Goal: Navigation & Orientation: Find specific page/section

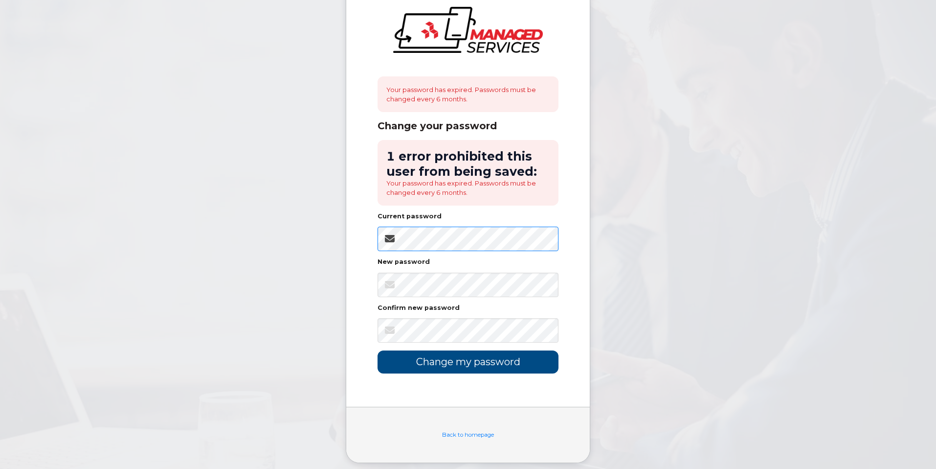
scroll to position [36, 0]
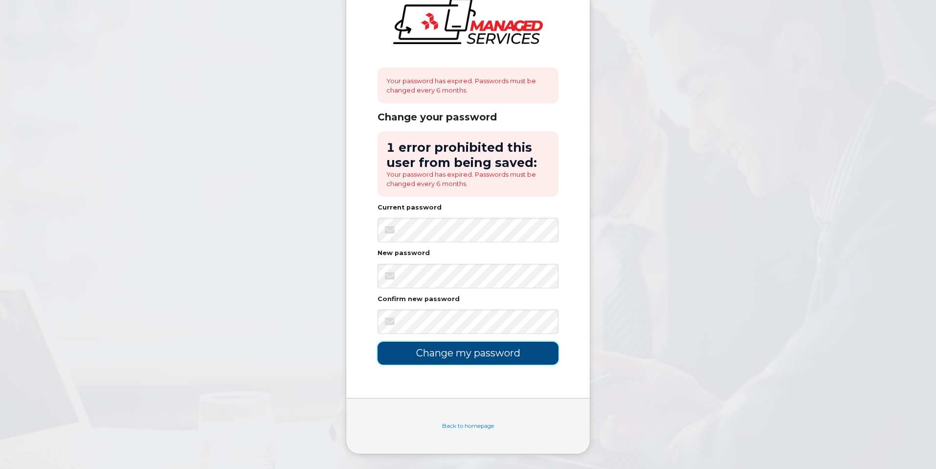
click at [465, 359] on input "Change my password" at bounding box center [468, 352] width 181 height 23
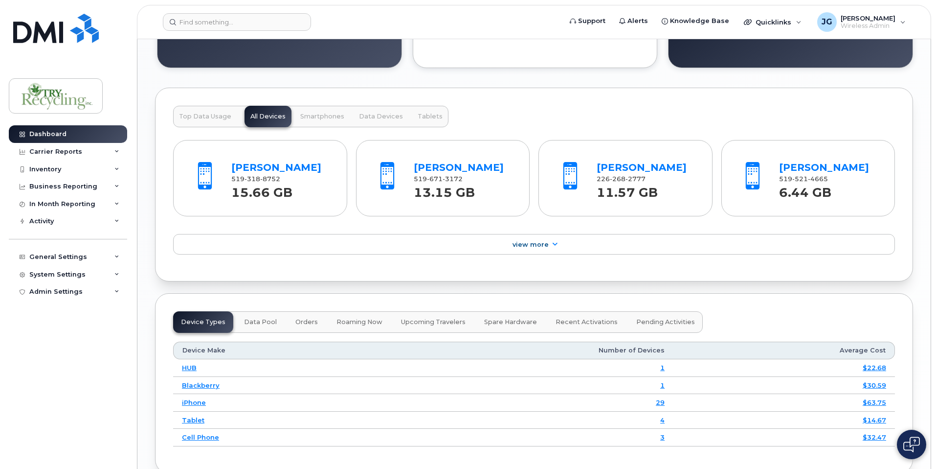
scroll to position [953, 0]
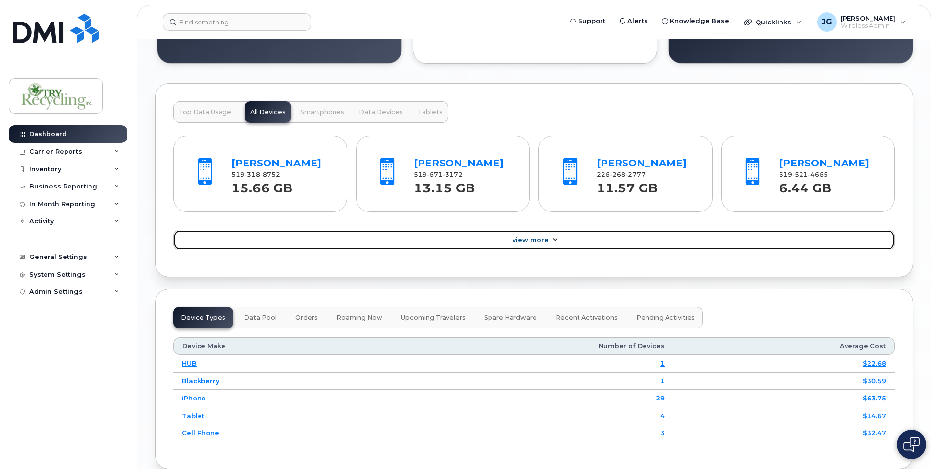
click at [555, 243] on icon at bounding box center [555, 240] width 8 height 6
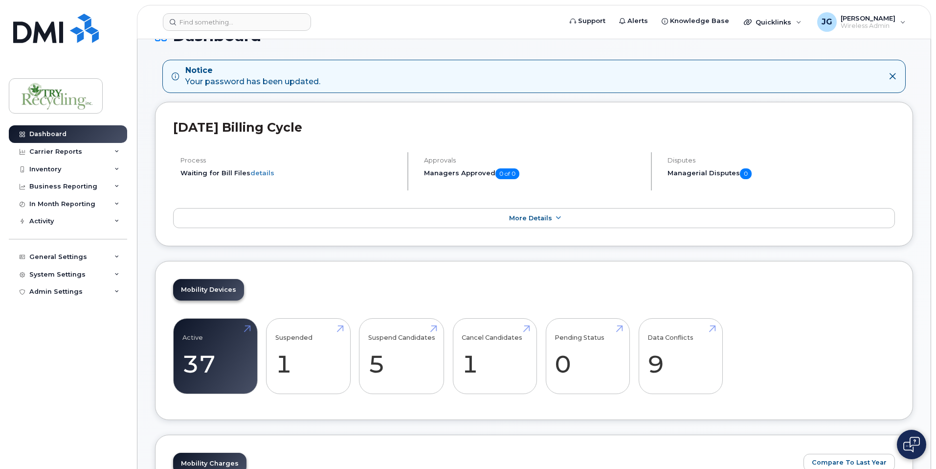
scroll to position [0, 0]
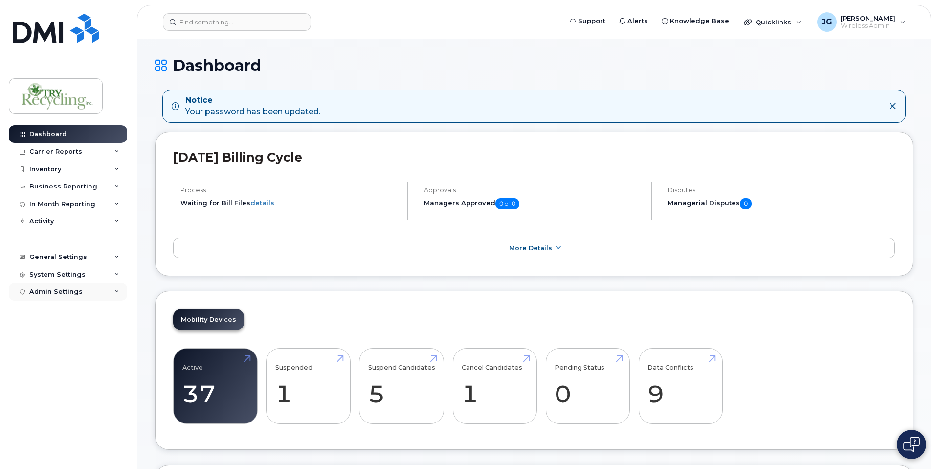
click at [114, 290] on icon at bounding box center [116, 291] width 5 height 5
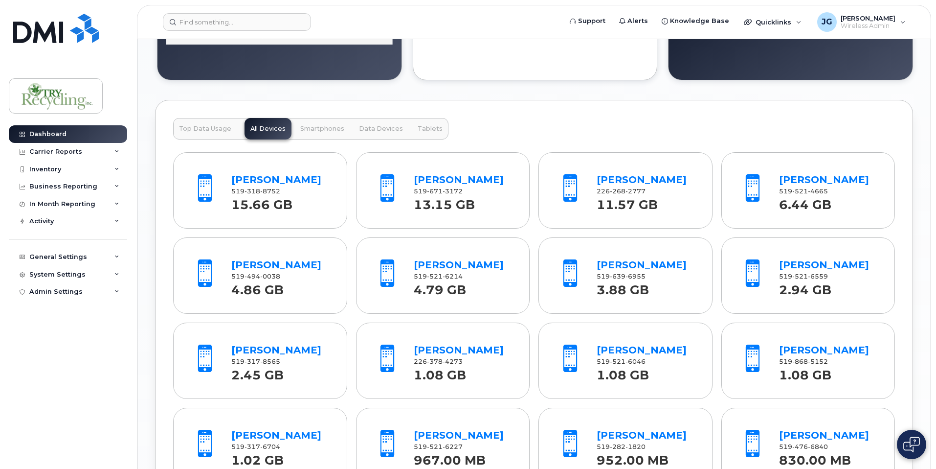
scroll to position [937, 0]
click at [275, 182] on link "[PERSON_NAME]" at bounding box center [276, 179] width 90 height 12
click at [449, 179] on link "[PERSON_NAME]" at bounding box center [459, 179] width 90 height 12
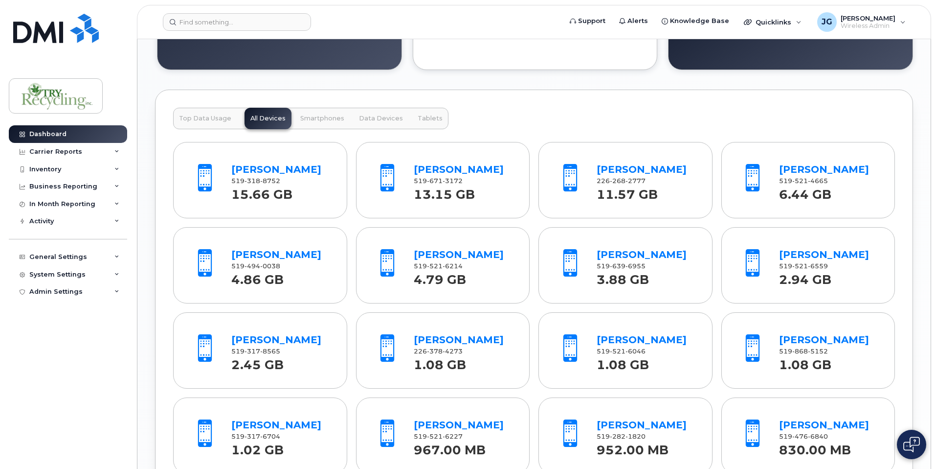
scroll to position [961, 0]
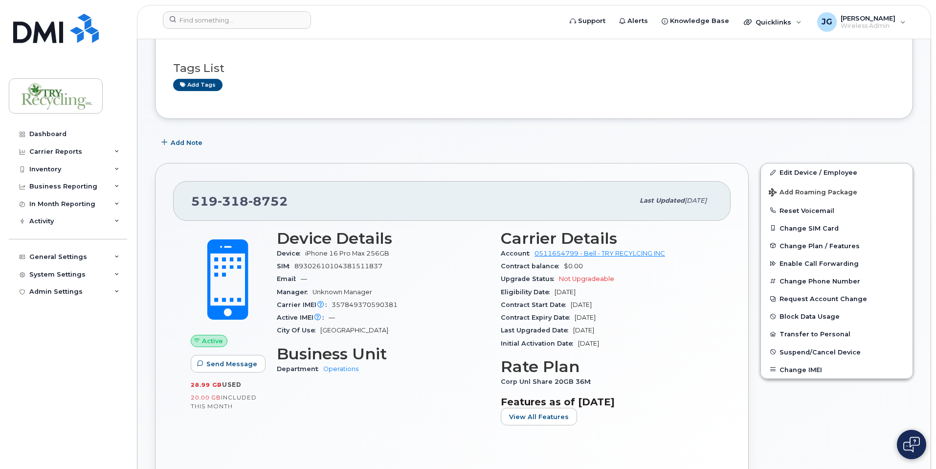
scroll to position [64, 0]
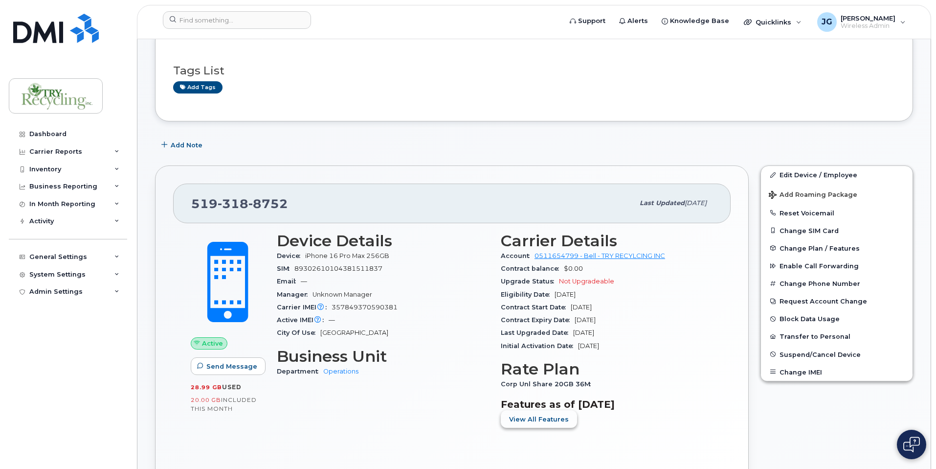
click at [544, 419] on span "View All Features" at bounding box center [539, 418] width 60 height 9
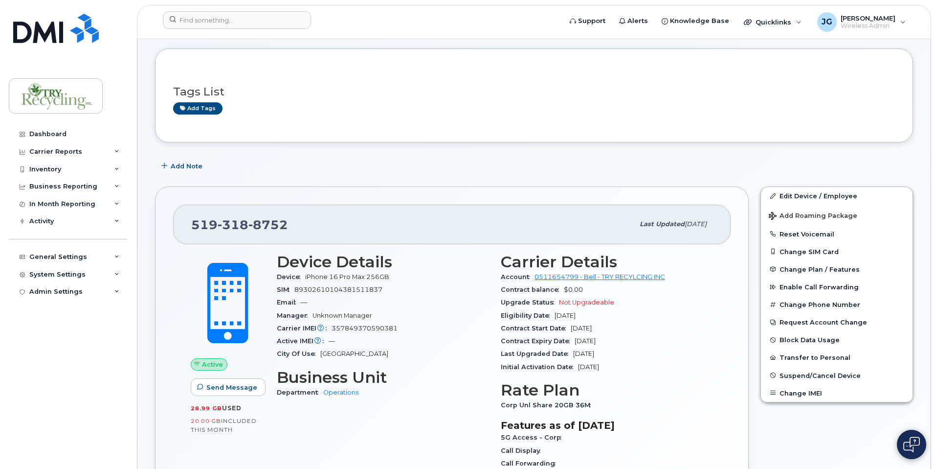
scroll to position [0, 0]
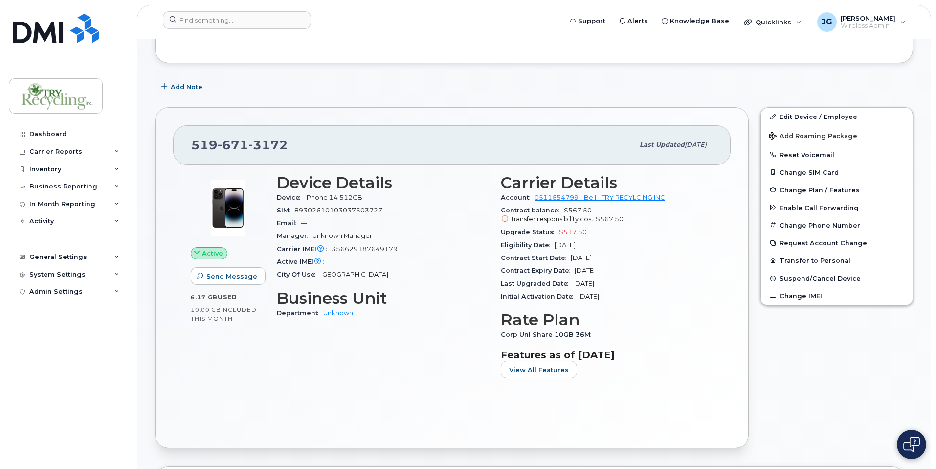
scroll to position [150, 0]
click at [533, 371] on span "View All Features" at bounding box center [539, 368] width 60 height 9
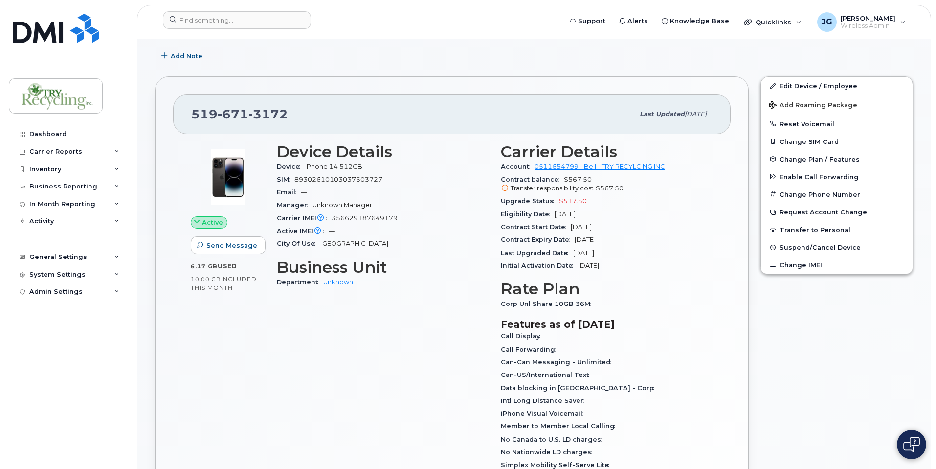
scroll to position [181, 0]
